Goal: Task Accomplishment & Management: Manage account settings

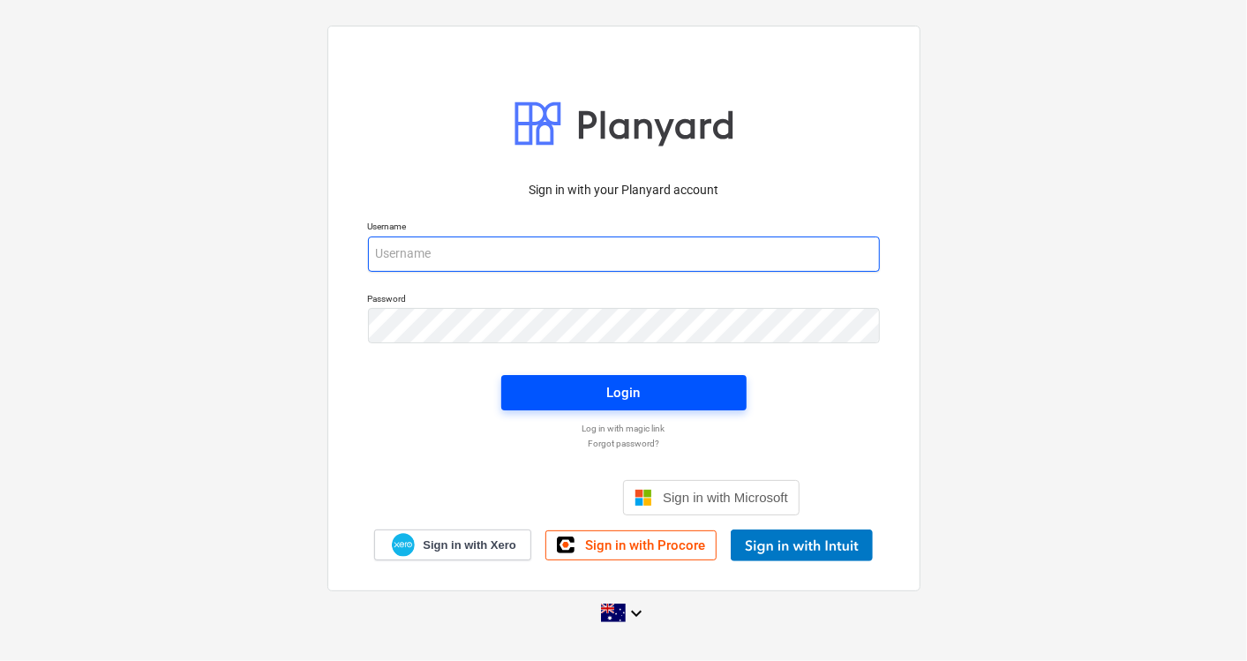
type input "skeane@keanegroup.com.au"
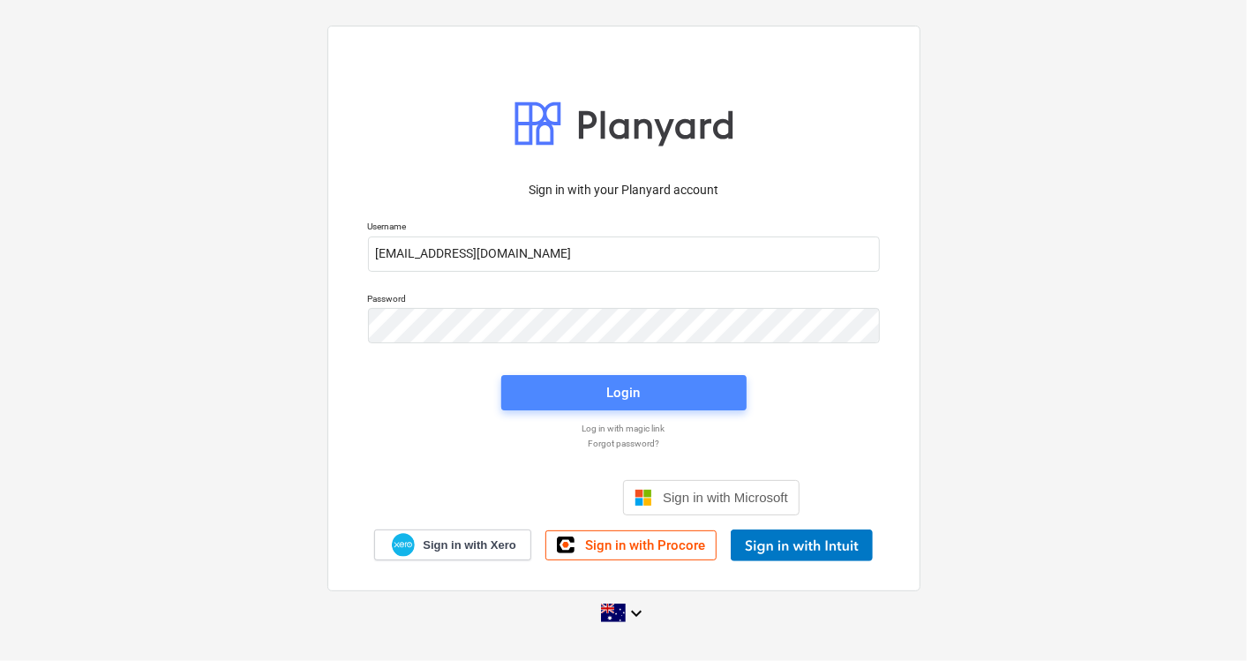
click at [627, 395] on div "Login" at bounding box center [624, 392] width 34 height 23
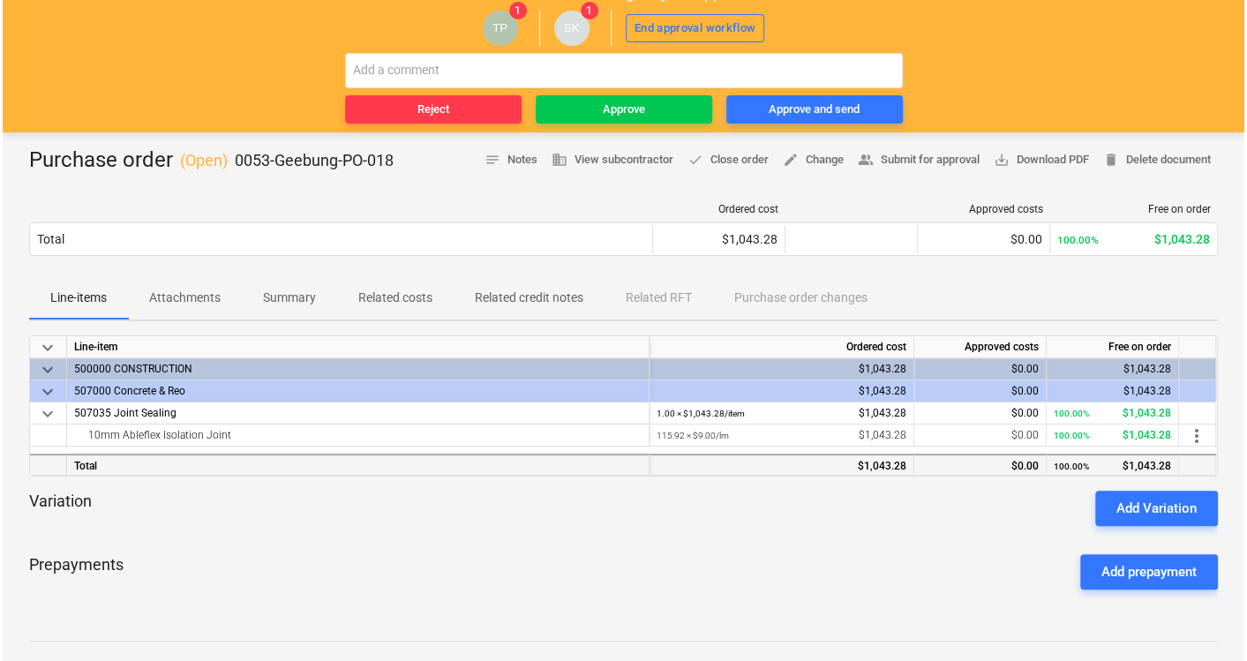
scroll to position [196, 0]
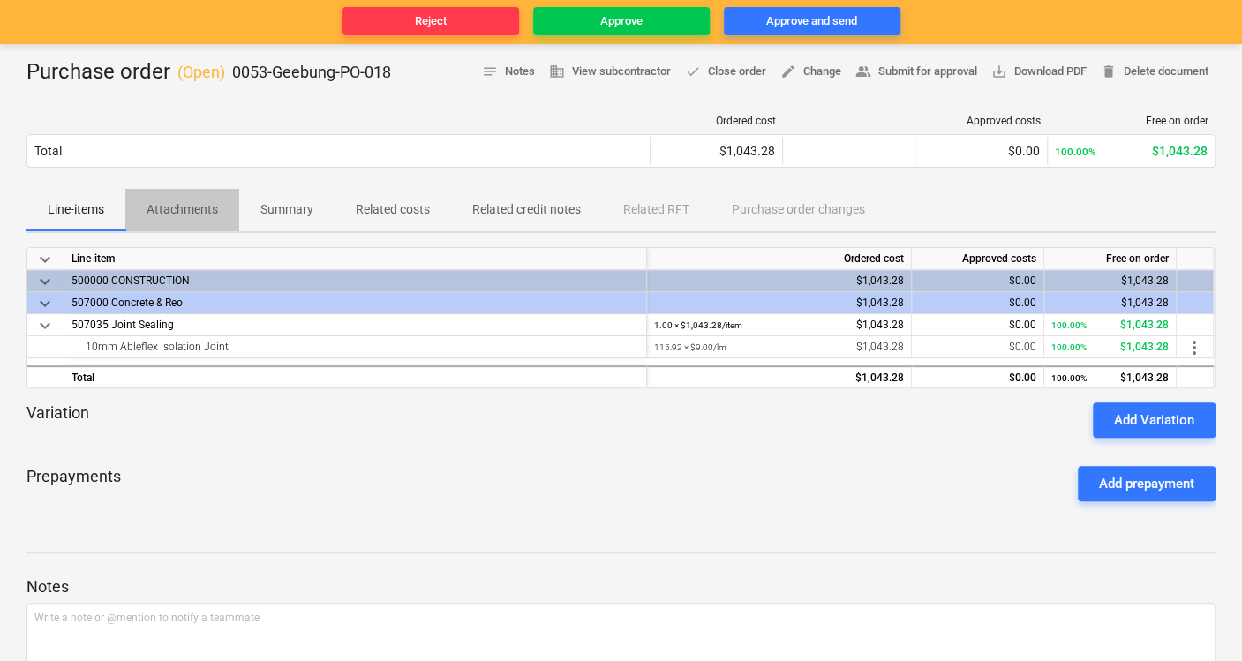
click at [179, 192] on button "Attachments" at bounding box center [182, 210] width 114 height 42
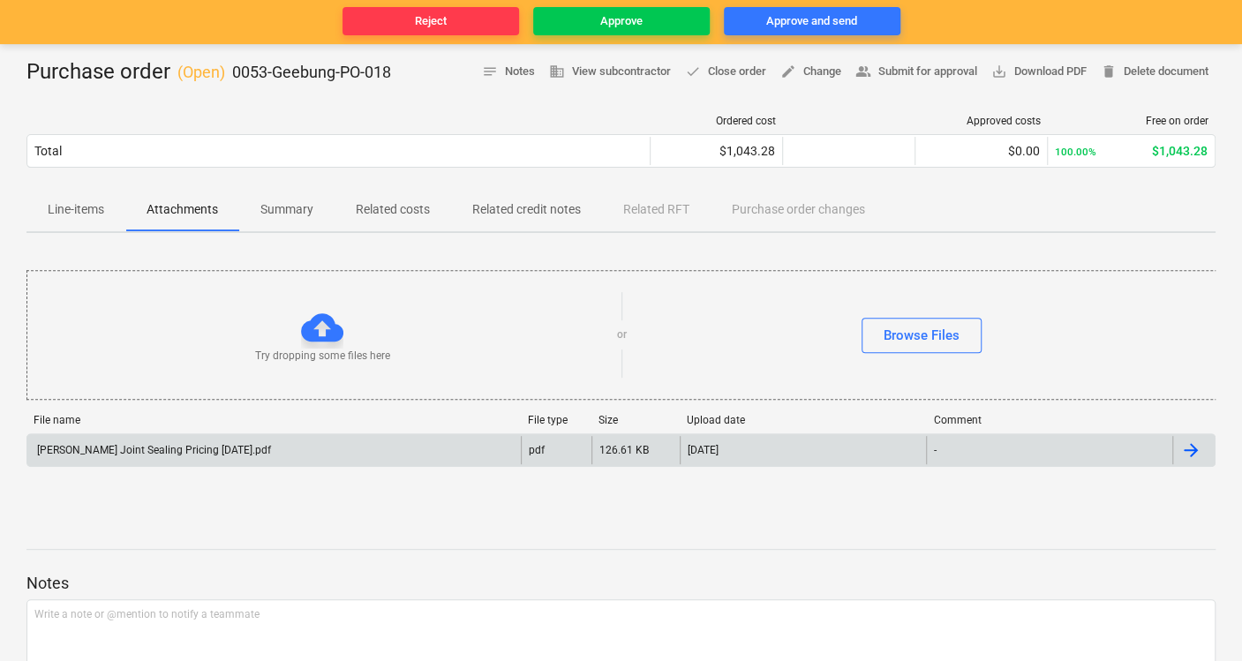
click at [234, 446] on div "[PERSON_NAME] Joint Sealing Pricing [DATE].pdf" at bounding box center [152, 450] width 237 height 12
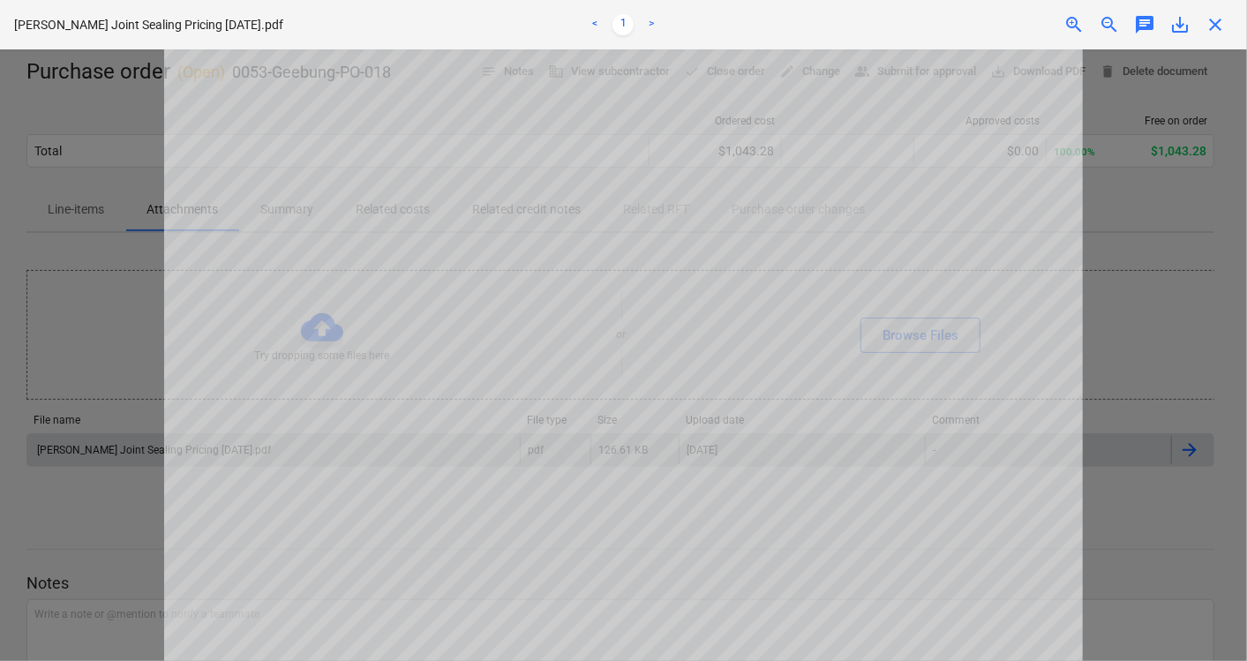
scroll to position [196, 0]
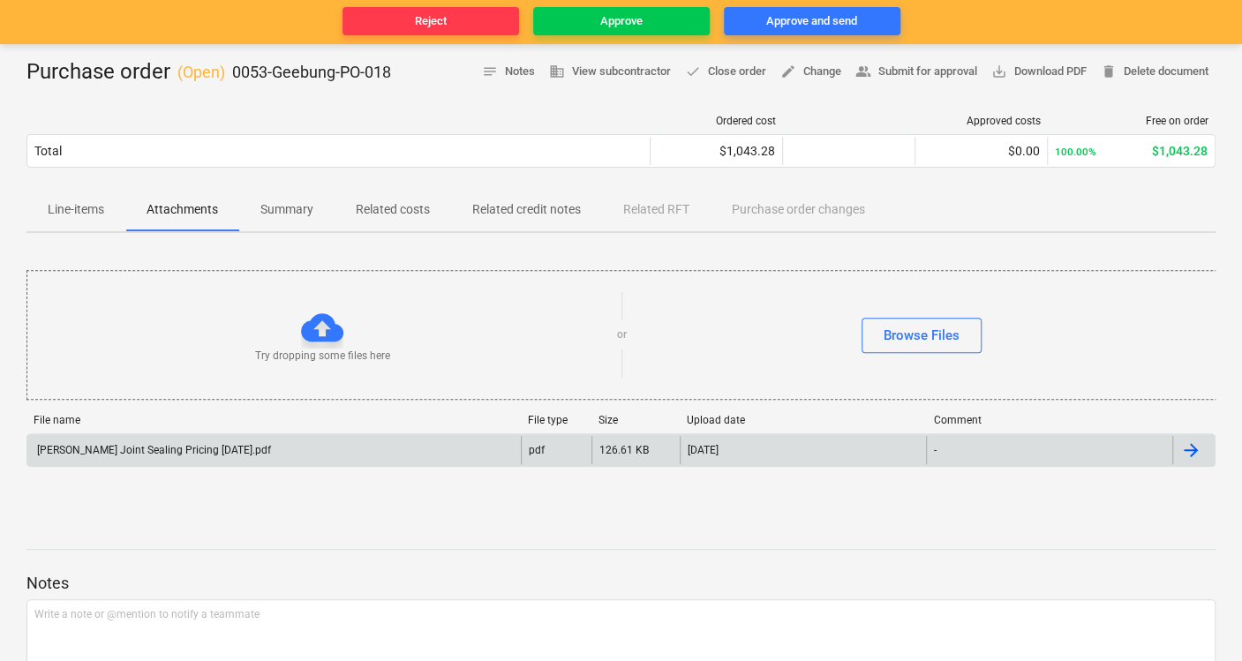
click at [88, 203] on p "Line-items" at bounding box center [76, 209] width 56 height 19
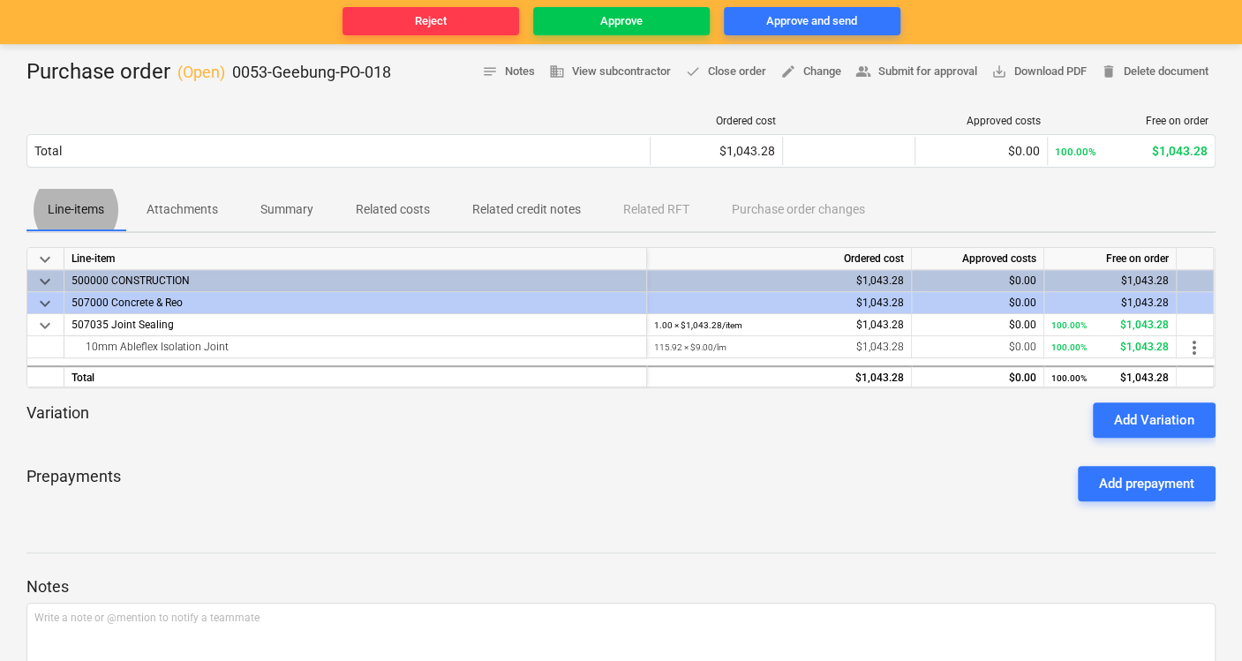
click at [166, 219] on span "Attachments" at bounding box center [182, 209] width 114 height 29
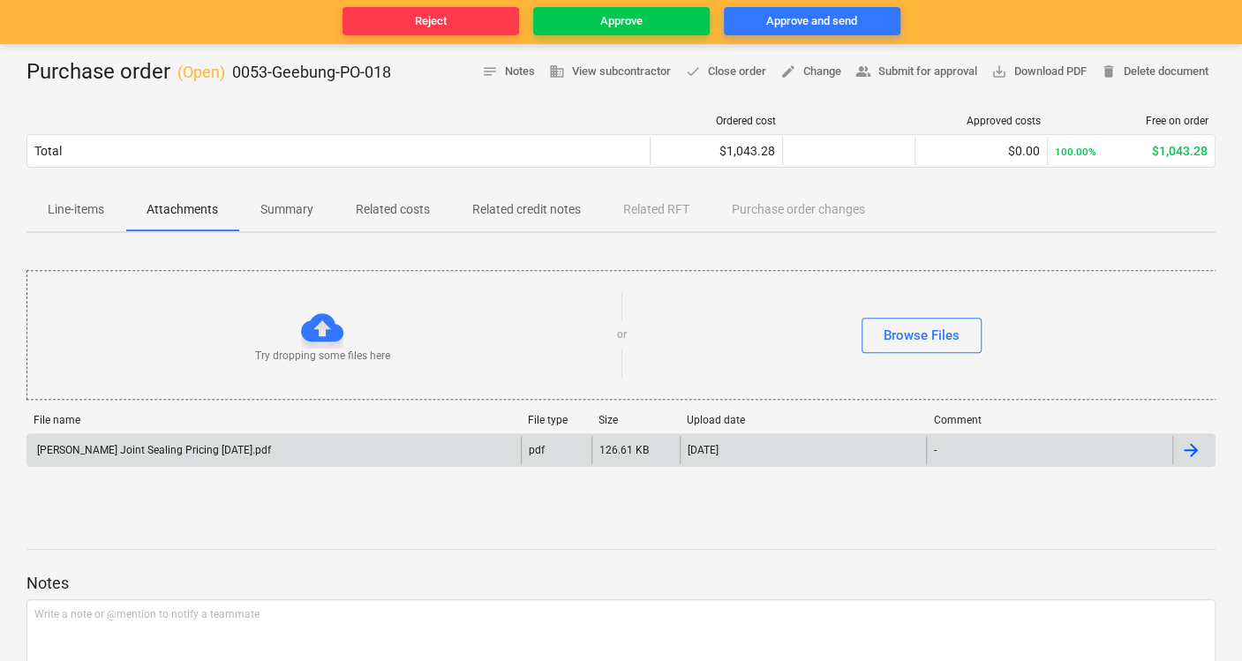
click at [164, 444] on div "[PERSON_NAME] Joint Sealing Pricing [DATE].pdf" at bounding box center [152, 450] width 237 height 12
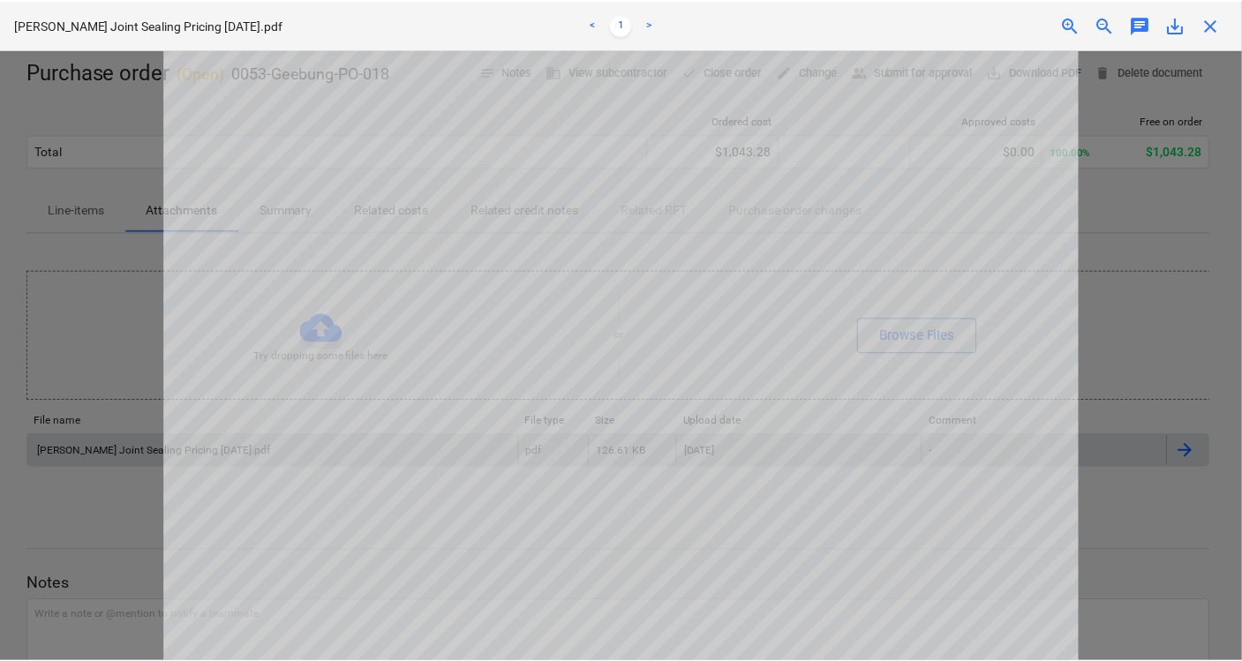
scroll to position [98, 0]
click at [1210, 29] on span "close" at bounding box center [1215, 24] width 21 height 21
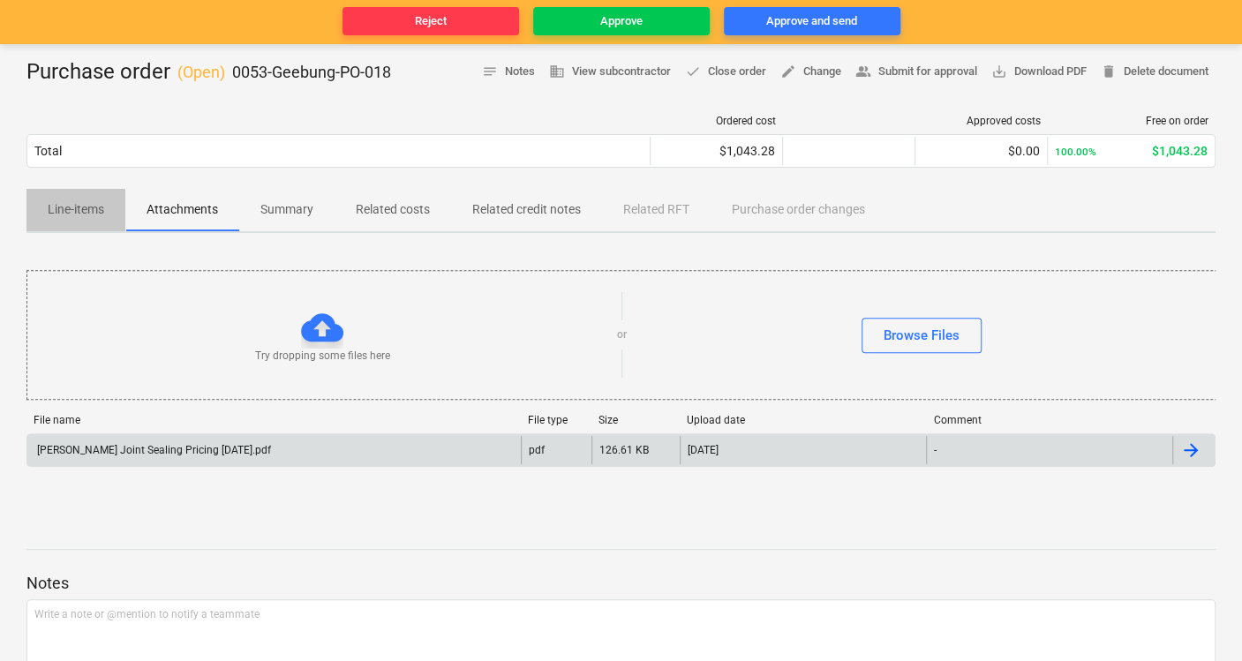
click at [83, 200] on p "Line-items" at bounding box center [76, 209] width 56 height 19
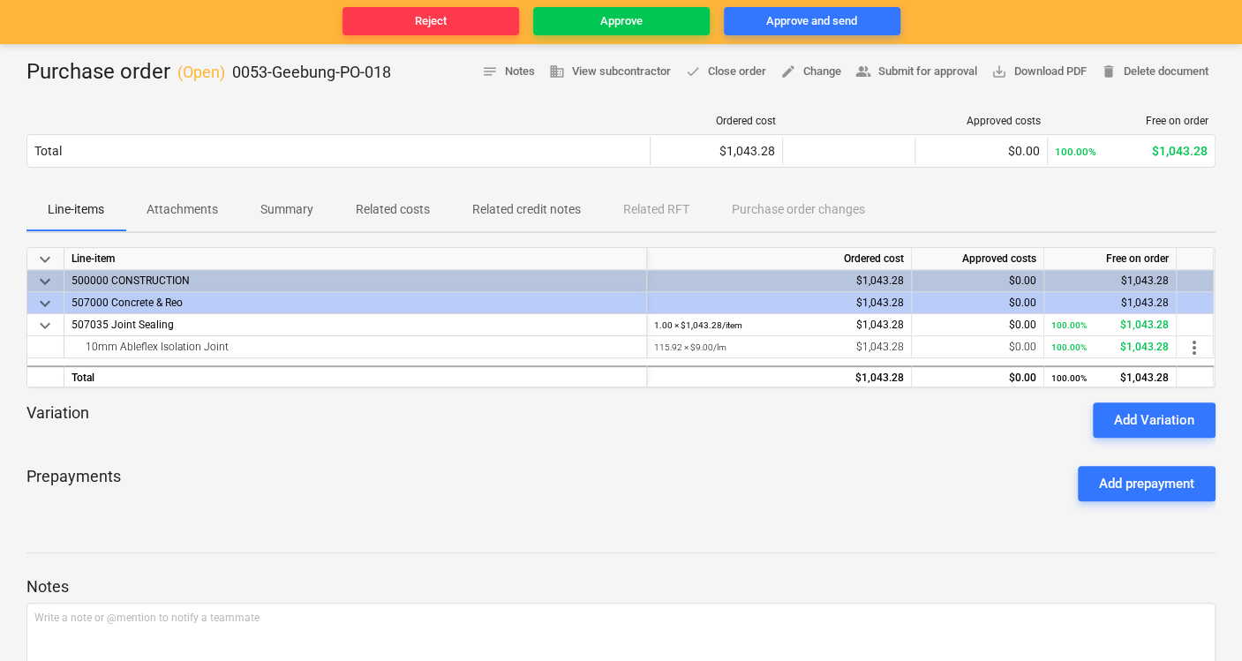
drag, startPoint x: 153, startPoint y: 209, endPoint x: 166, endPoint y: 229, distance: 23.5
click at [154, 209] on p "Attachments" at bounding box center [183, 209] width 72 height 19
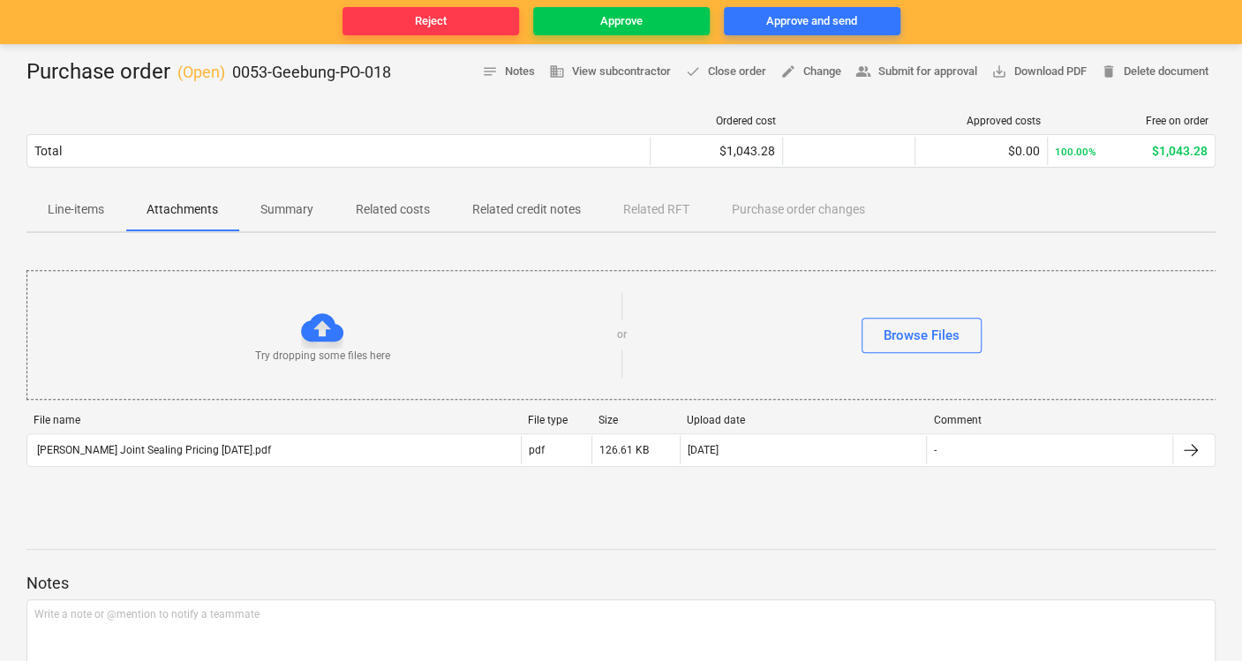
click at [211, 469] on div "File name File type Size Upload date Comment Keane Joint Sealing Pricing 16 09 …" at bounding box center [620, 444] width 1189 height 60
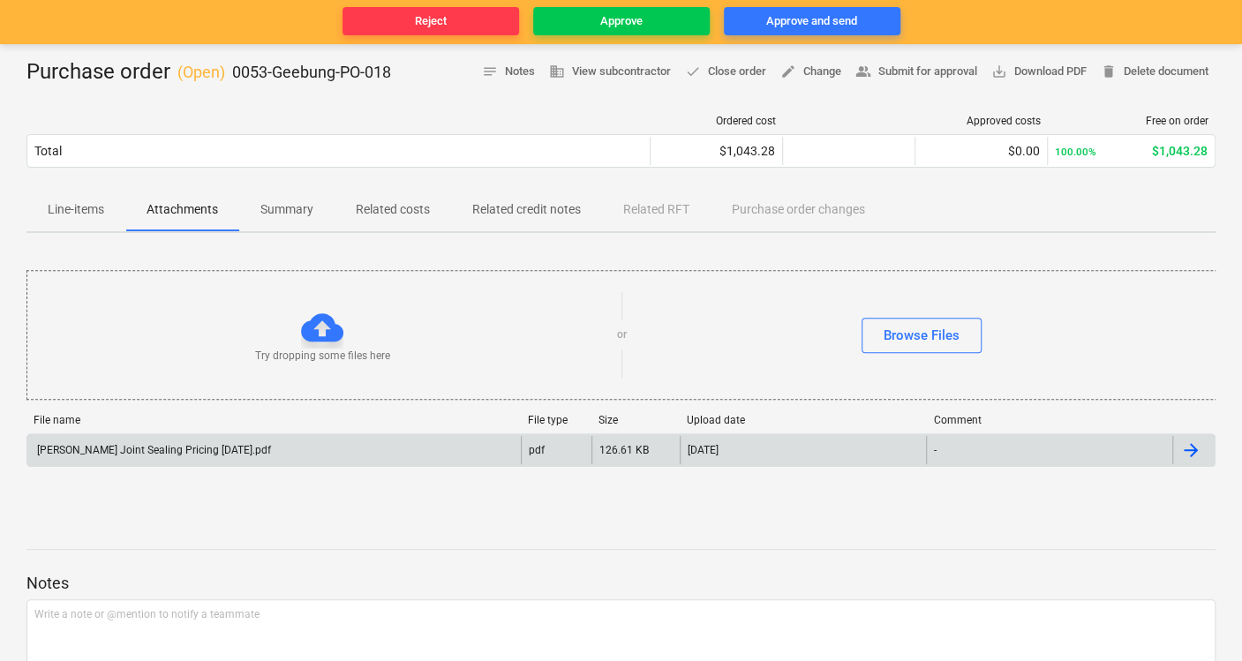
click at [207, 450] on div "[PERSON_NAME] Joint Sealing Pricing [DATE].pdf" at bounding box center [152, 450] width 237 height 12
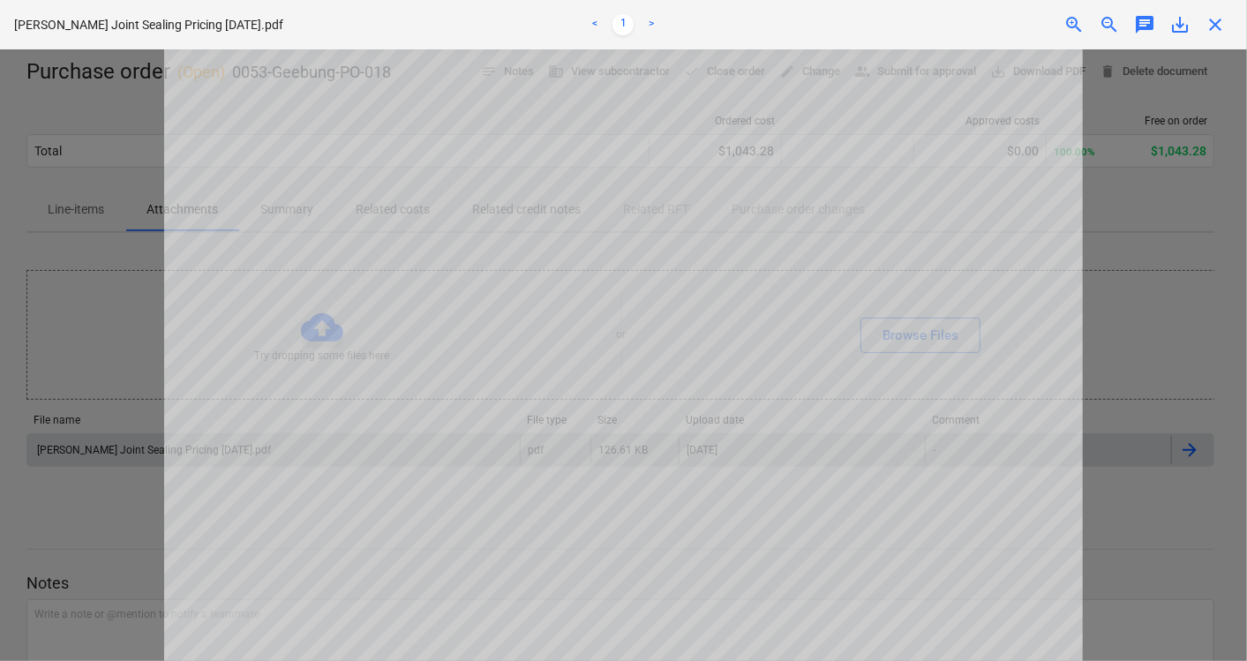
click at [1216, 40] on div "Keane Joint Sealing Pricing 16 09 2024.pdf < 1 > zoom_in zoom_out chat 0 save_a…" at bounding box center [623, 24] width 1247 height 49
click at [1213, 17] on span "close" at bounding box center [1215, 24] width 21 height 21
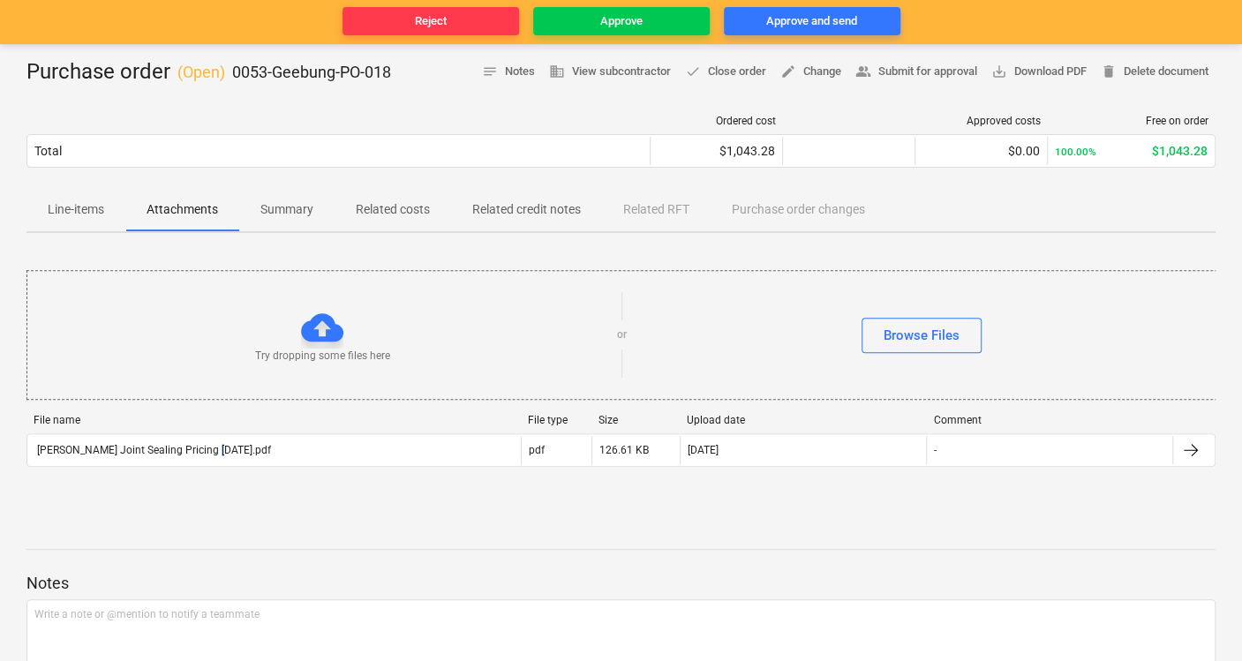
click at [211, 434] on div "Keane Joint Sealing Pricing 16 09 2024.pdf pdf 126.61 KB 24.09.2025 -" at bounding box center [620, 450] width 1189 height 34
click at [483, 438] on div "[PERSON_NAME] Joint Sealing Pricing [DATE].pdf" at bounding box center [273, 450] width 493 height 28
click at [70, 179] on div "Ordered cost Approved costs Free on order Total $1,043.28 $0.00 100.00% $1,043.…" at bounding box center [620, 145] width 1189 height 88
click at [79, 200] on p "Line-items" at bounding box center [76, 209] width 56 height 19
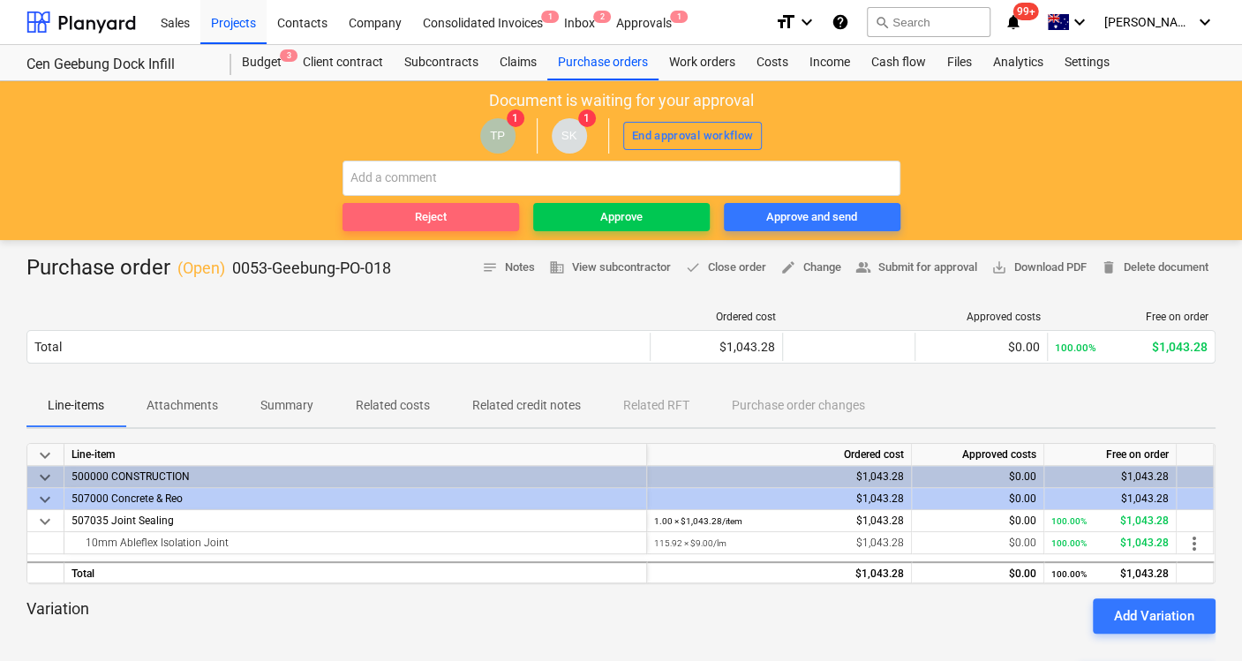
click at [410, 214] on span "Reject" at bounding box center [431, 217] width 162 height 20
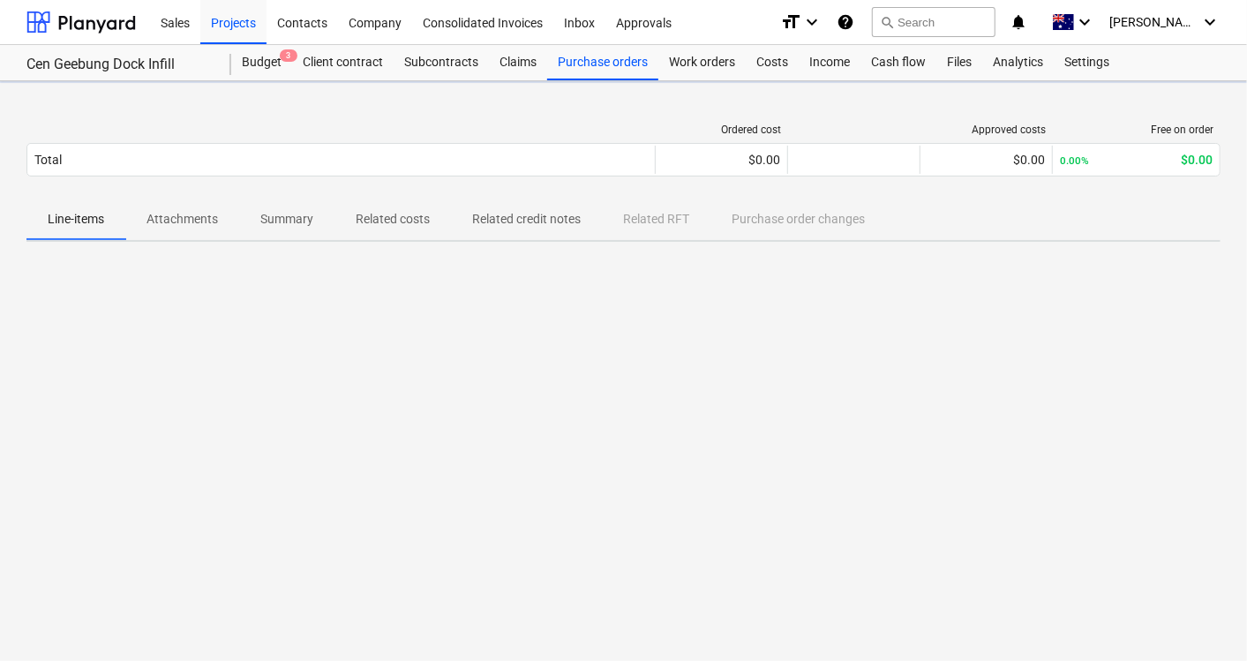
click at [159, 214] on p "Attachments" at bounding box center [183, 219] width 72 height 19
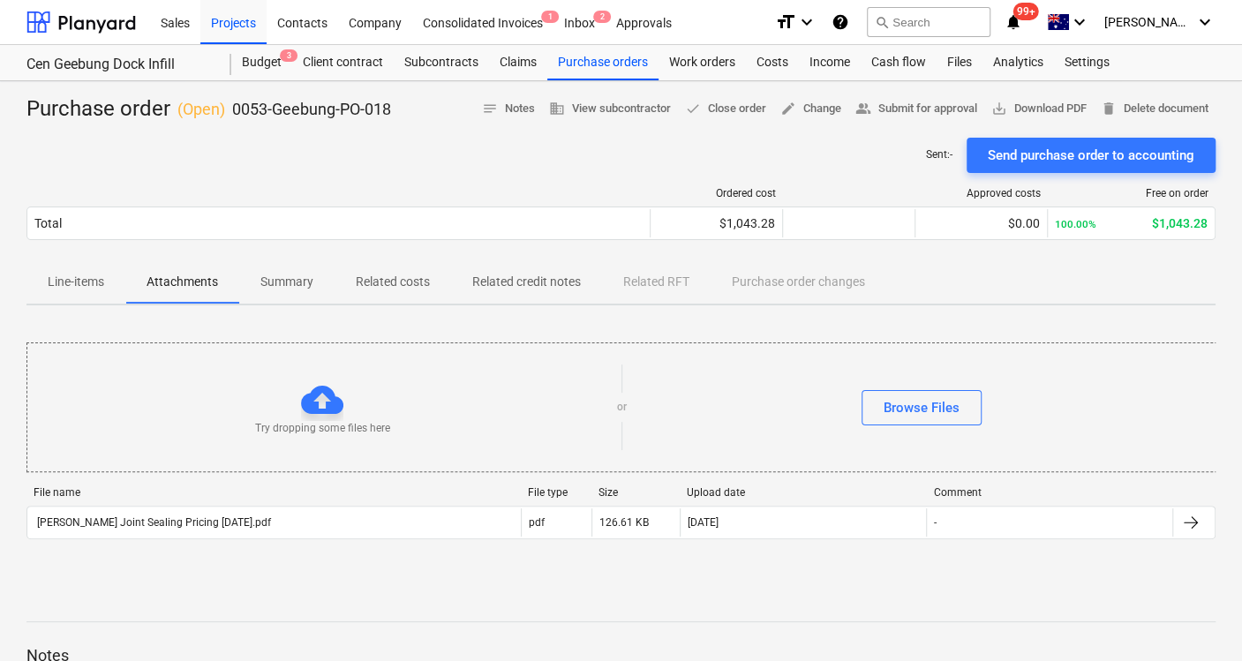
click at [233, 457] on div "Try dropping some files here or Browse Files" at bounding box center [621, 408] width 1189 height 100
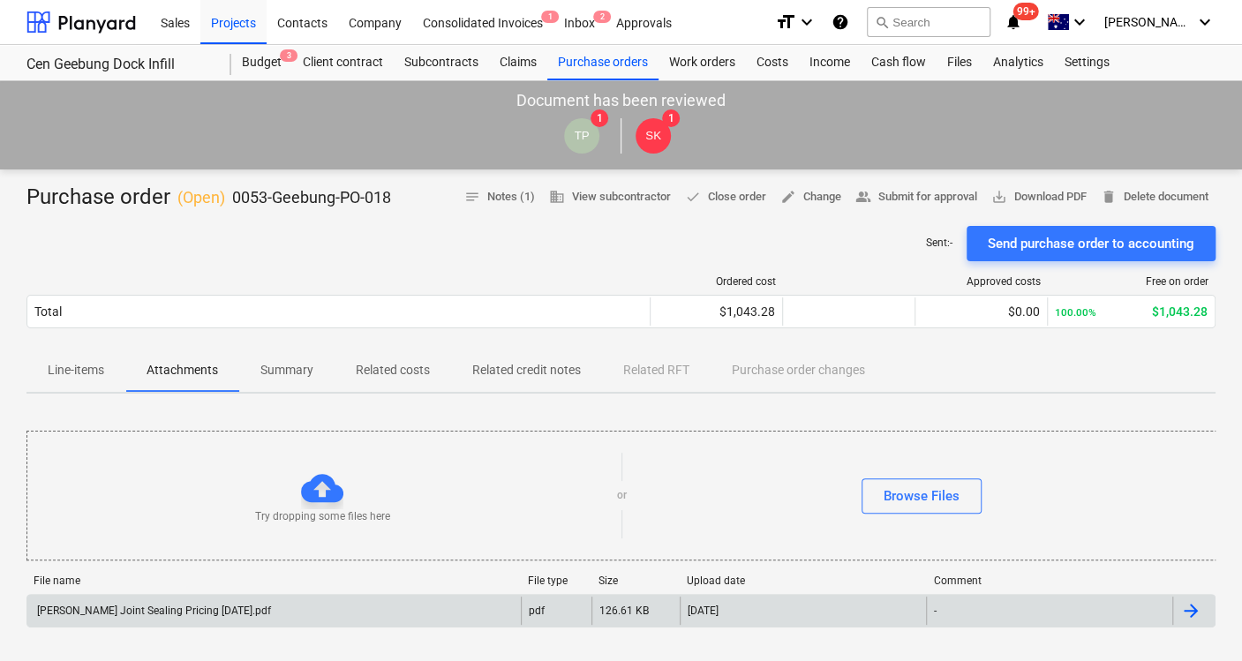
click at [228, 608] on div "[PERSON_NAME] Joint Sealing Pricing [DATE].pdf" at bounding box center [152, 611] width 237 height 12
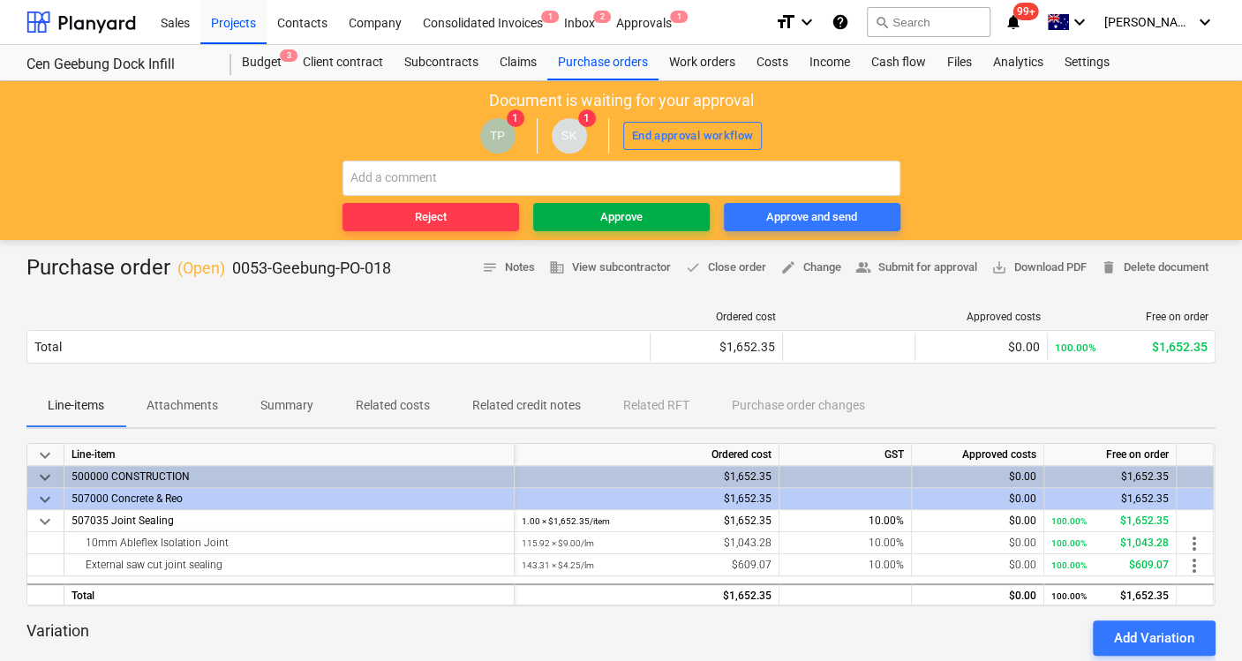
click at [641, 216] on div "Approve" at bounding box center [621, 217] width 42 height 20
